Goal: Task Accomplishment & Management: Manage account settings

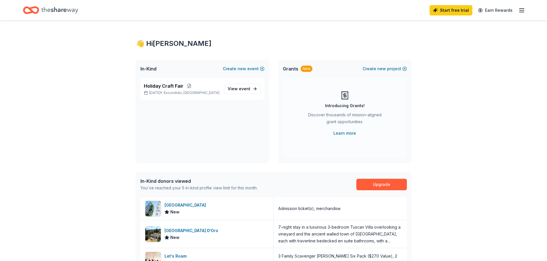
click at [524, 10] on icon "button" at bounding box center [521, 10] width 7 height 7
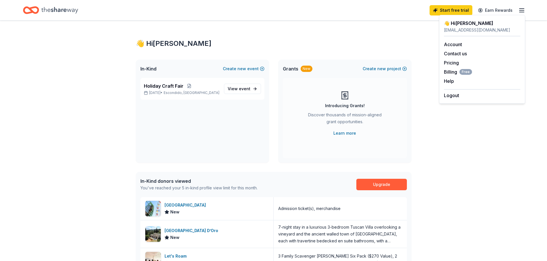
click at [456, 91] on div "Logout" at bounding box center [482, 94] width 76 height 10
click at [455, 97] on button "Logout" at bounding box center [451, 95] width 15 height 7
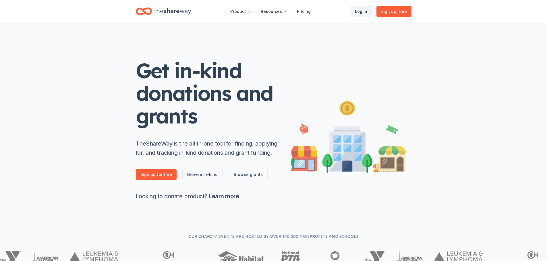
click at [356, 12] on link "Log in" at bounding box center [361, 11] width 22 height 11
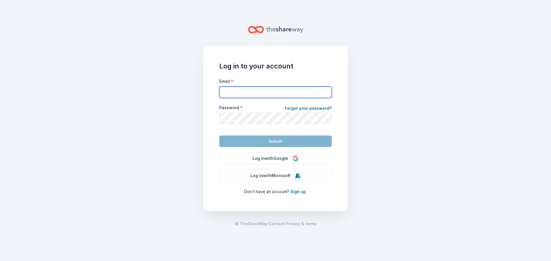
click at [251, 93] on input "Email *" at bounding box center [275, 92] width 112 height 11
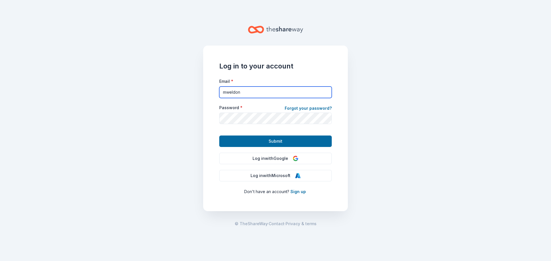
click at [251, 92] on input "mweldon" at bounding box center [275, 92] width 112 height 11
type input "[EMAIL_ADDRESS][DOMAIN_NAME]"
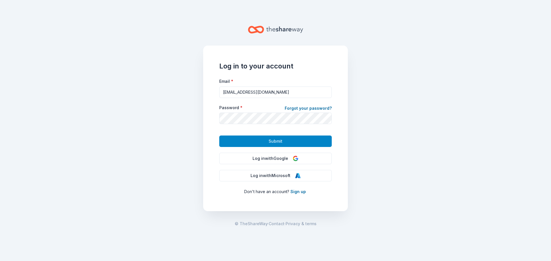
click at [269, 143] on span "Submit" at bounding box center [276, 141] width 14 height 7
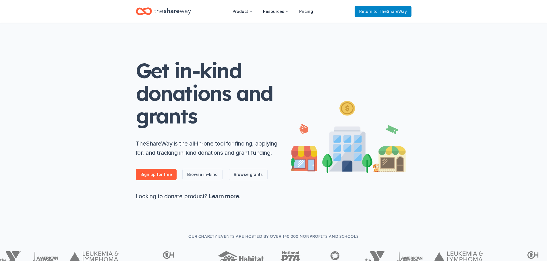
click at [362, 16] on link "Return to TheShareWay" at bounding box center [382, 11] width 57 height 11
